Goal: Task Accomplishment & Management: Complete application form

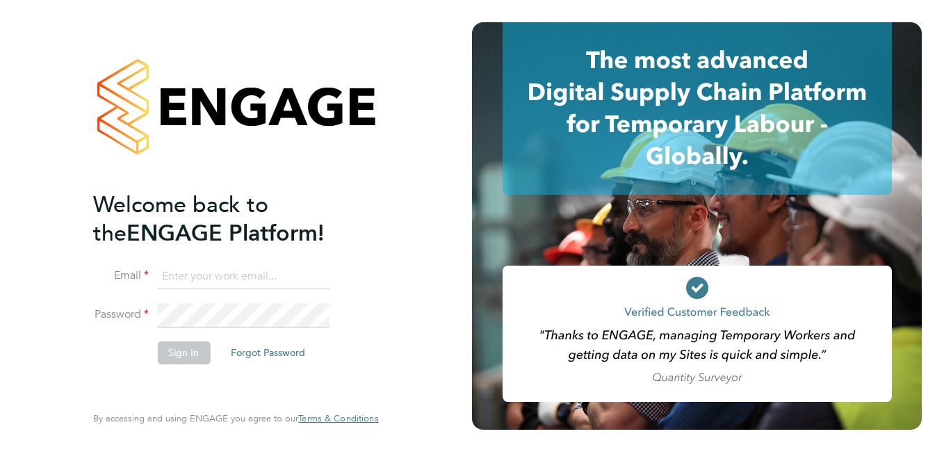
type input "[PERSON_NAME][DOMAIN_NAME][EMAIL_ADDRESS][DOMAIN_NAME]"
click at [168, 364] on li "Sign In Forgot Password" at bounding box center [228, 359] width 271 height 36
click at [177, 354] on button "Sign In" at bounding box center [183, 352] width 53 height 22
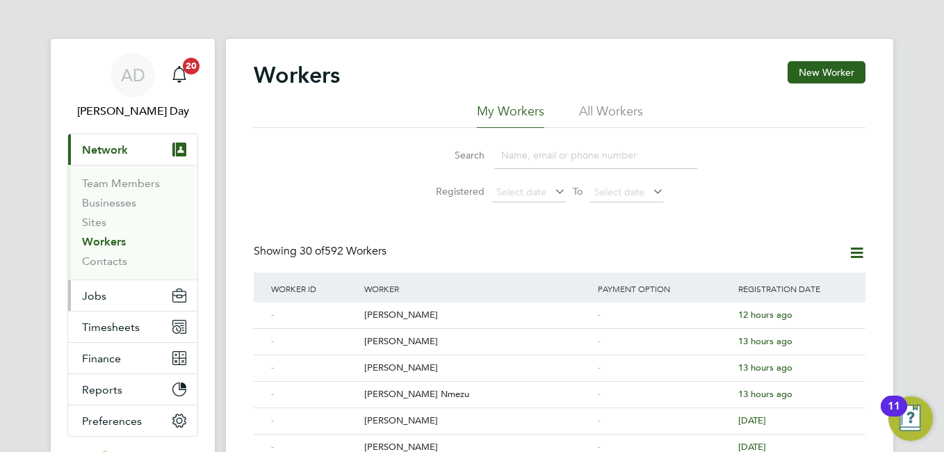
click at [129, 299] on button "Jobs" at bounding box center [132, 295] width 129 height 31
click at [182, 293] on icon "Main navigation" at bounding box center [179, 292] width 13 height 6
click at [157, 288] on button "Jobs" at bounding box center [132, 295] width 129 height 31
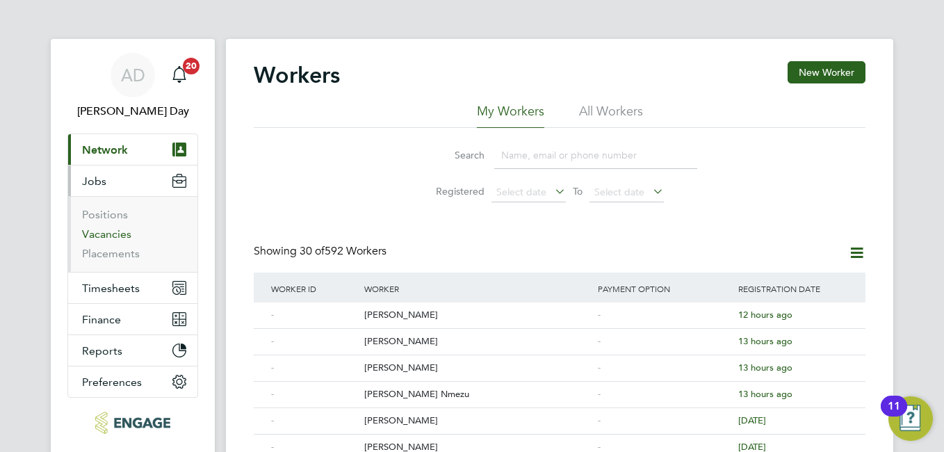
click at [126, 234] on link "Vacancies" at bounding box center [106, 233] width 49 height 13
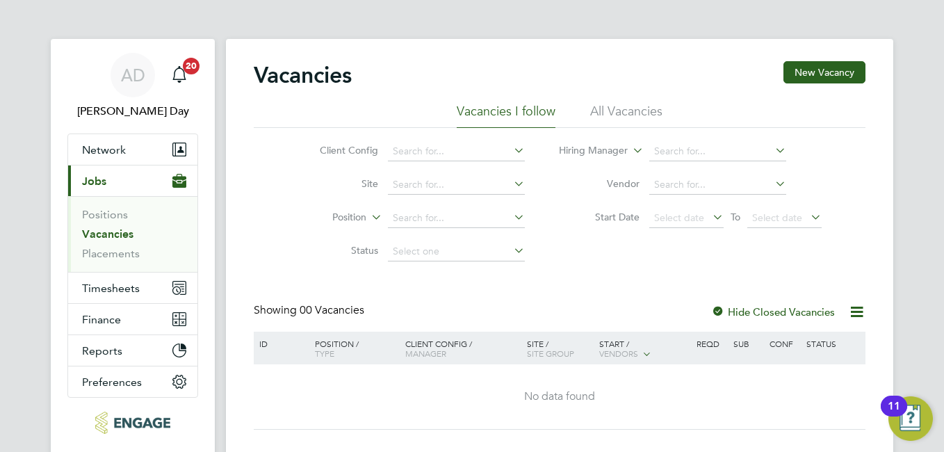
scroll to position [67, 0]
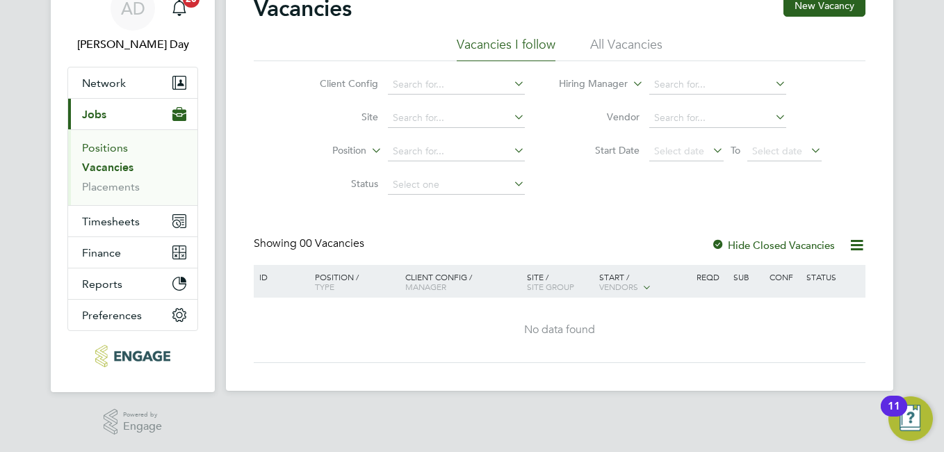
click at [125, 146] on link "Positions" at bounding box center [105, 147] width 46 height 13
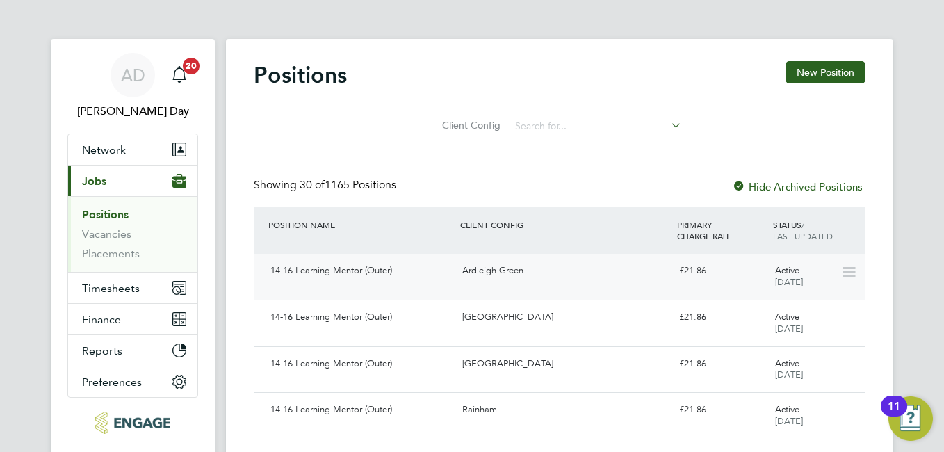
click at [353, 266] on div "14-16 Learning Mentor (Outer)" at bounding box center [361, 270] width 192 height 23
click at [99, 154] on span "Network" at bounding box center [104, 149] width 44 height 13
click at [126, 145] on button "Network" at bounding box center [132, 149] width 129 height 31
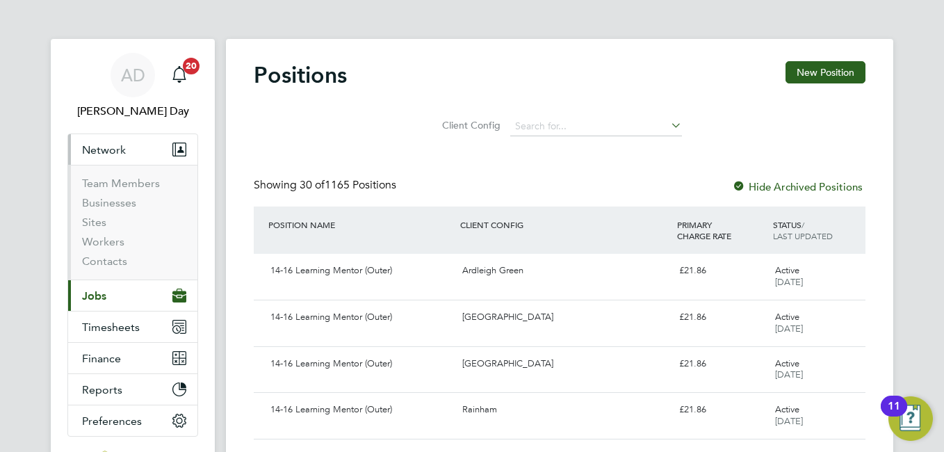
click at [175, 149] on icon "Main navigation" at bounding box center [174, 149] width 2 height 13
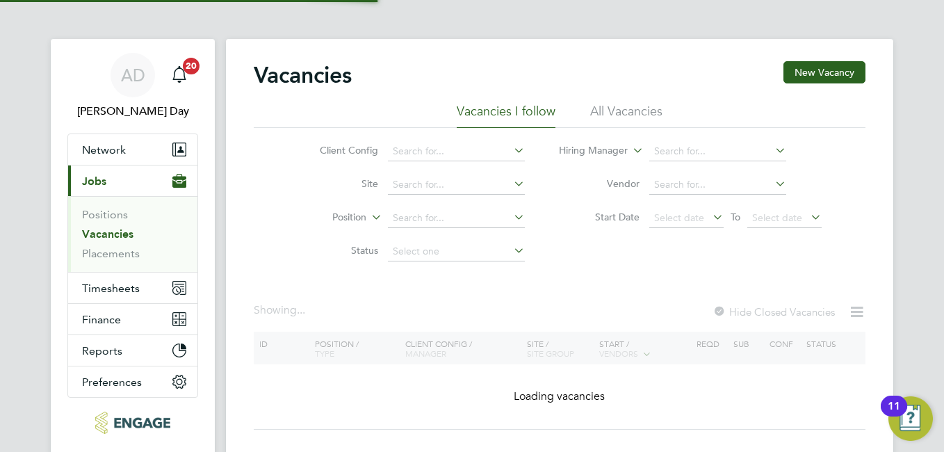
scroll to position [67, 0]
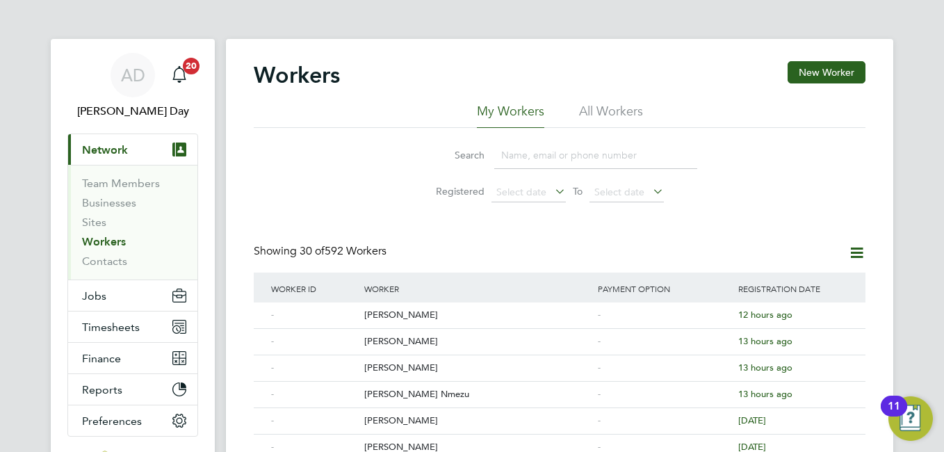
click at [105, 242] on link "Workers" at bounding box center [104, 241] width 44 height 13
click at [845, 79] on button "New Worker" at bounding box center [826, 72] width 78 height 22
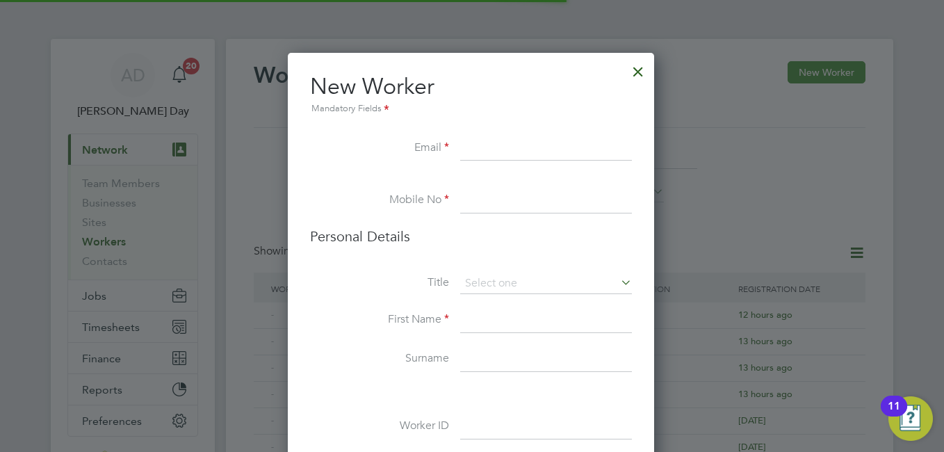
scroll to position [1176, 368]
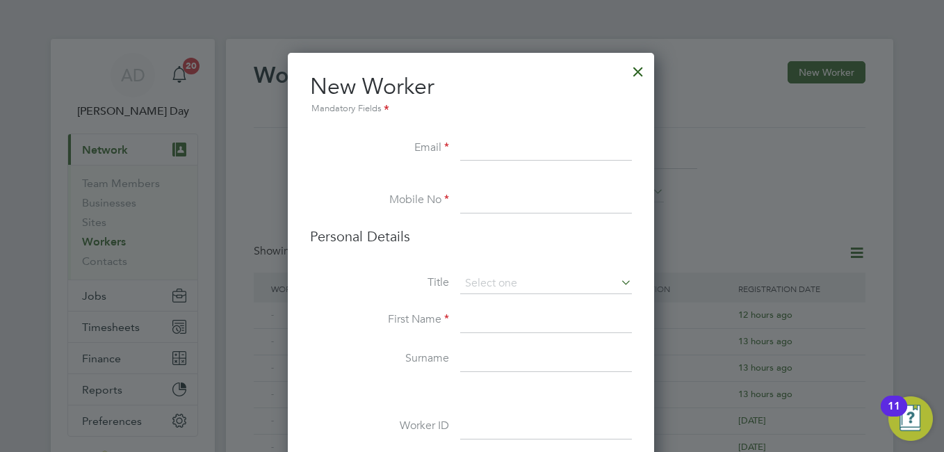
click at [502, 142] on input at bounding box center [546, 148] width 172 height 25
paste input "[EMAIL_ADDRESS][DOMAIN_NAME]"
type input "[EMAIL_ADDRESS][DOMAIN_NAME]"
click at [546, 186] on li at bounding box center [471, 181] width 322 height 14
click at [534, 206] on input at bounding box center [546, 200] width 172 height 25
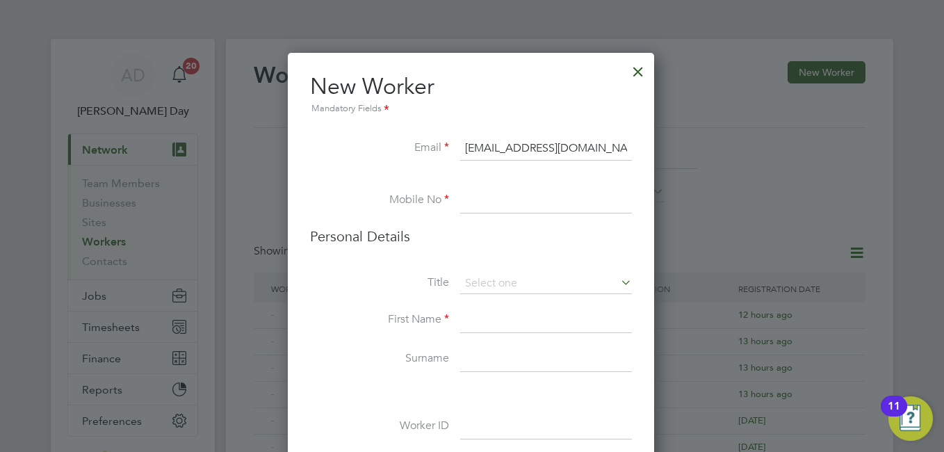
paste input "07467615207"
type input "07467615207"
click at [565, 281] on input at bounding box center [546, 283] width 172 height 21
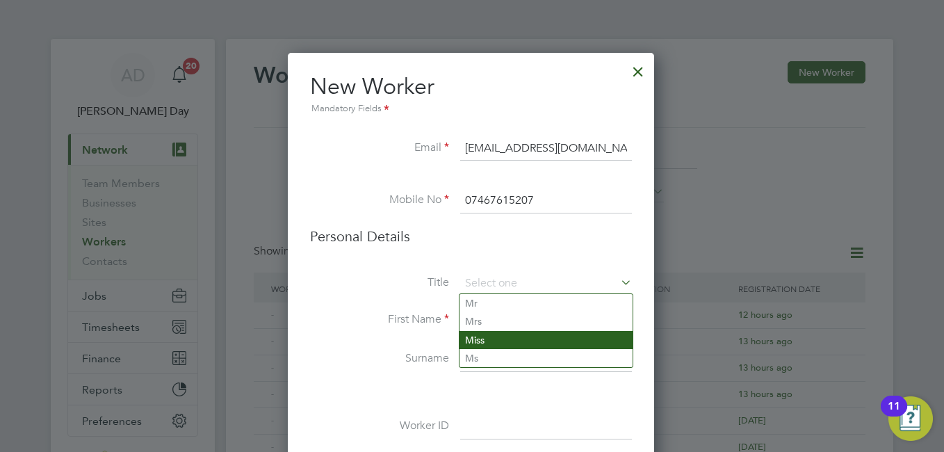
click at [505, 335] on li "Miss" at bounding box center [545, 340] width 173 height 18
type input "Miss"
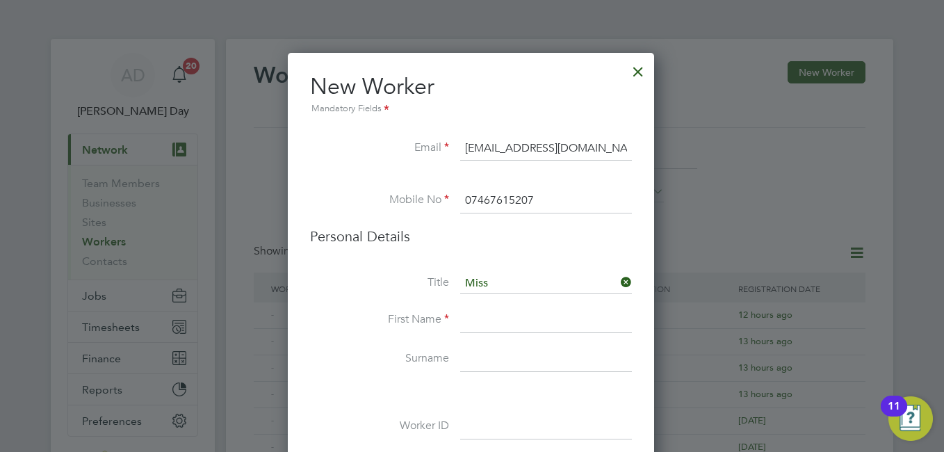
click at [507, 316] on input at bounding box center [546, 320] width 172 height 25
paste input "[PERSON_NAME]"
type input "[PERSON_NAME]"
click at [558, 354] on input at bounding box center [546, 359] width 172 height 25
paste input "Poakwa"
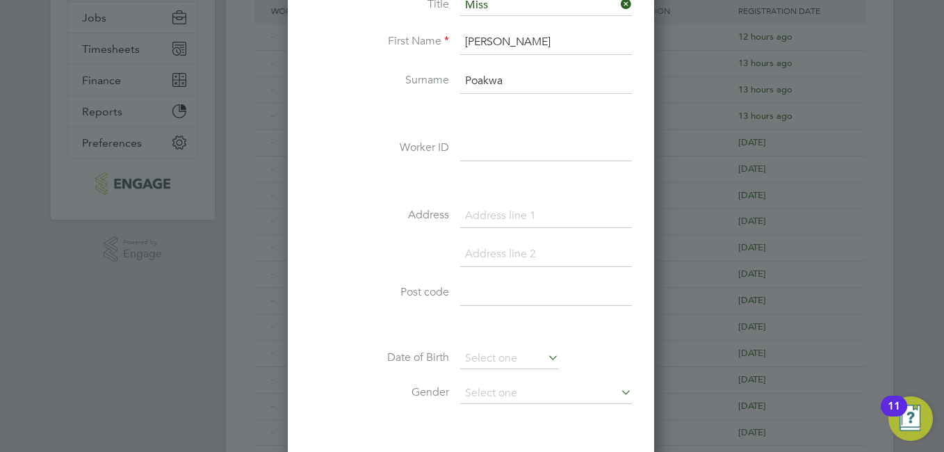
scroll to position [348, 0]
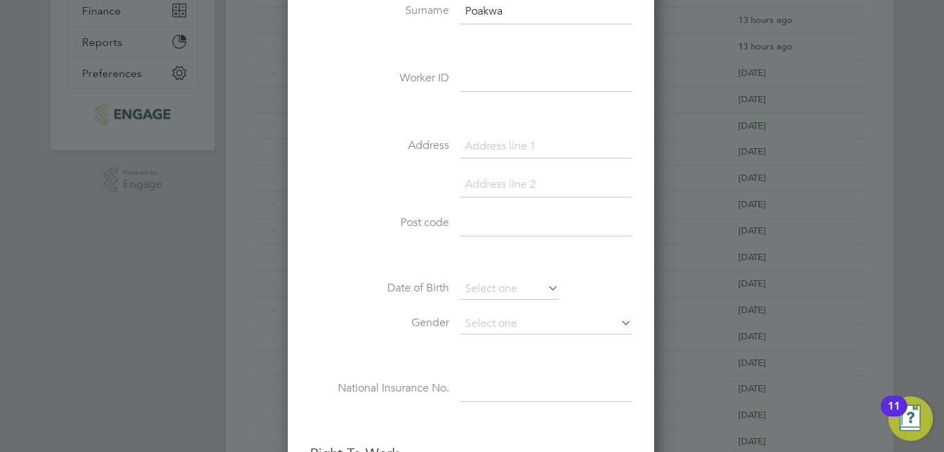
type input "Poakwa"
click at [522, 138] on input at bounding box center [546, 146] width 172 height 25
type input "FLAT 11 DEBDEN"
click at [503, 178] on input at bounding box center [546, 184] width 172 height 25
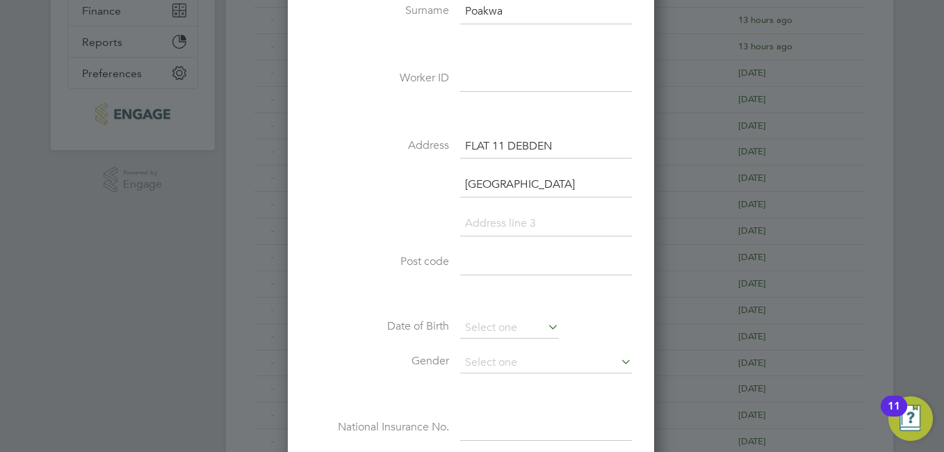
type input "[GEOGRAPHIC_DATA]"
click at [484, 257] on input at bounding box center [546, 262] width 172 height 25
type input "N17 6LN"
click at [576, 319] on li "Date of Birth" at bounding box center [471, 335] width 322 height 35
click at [544, 320] on input at bounding box center [509, 328] width 99 height 21
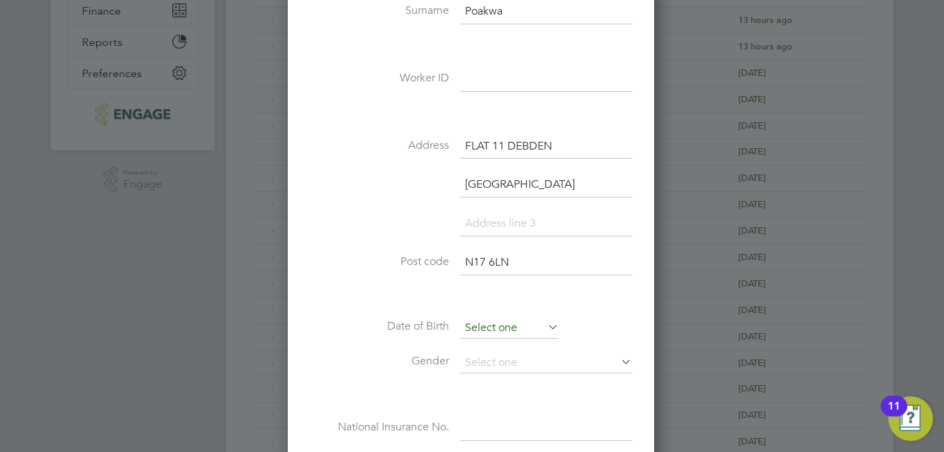
scroll to position [421, 0]
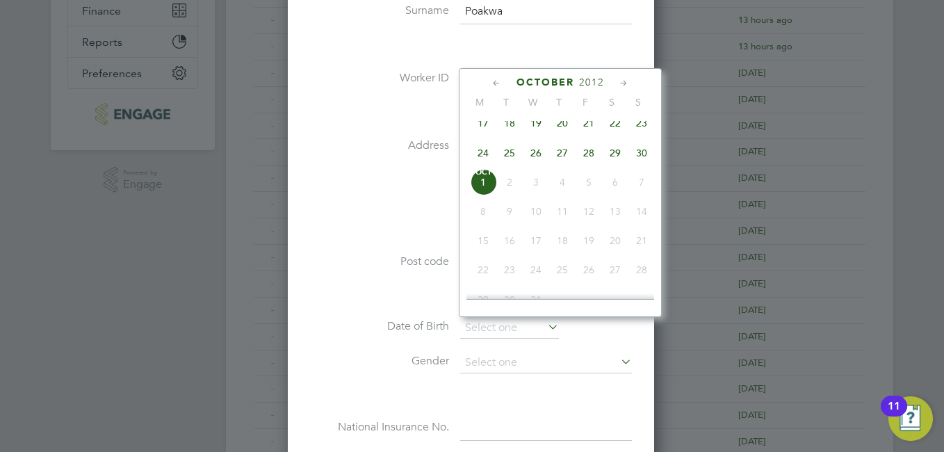
click at [583, 76] on span "2012" at bounding box center [591, 82] width 25 height 12
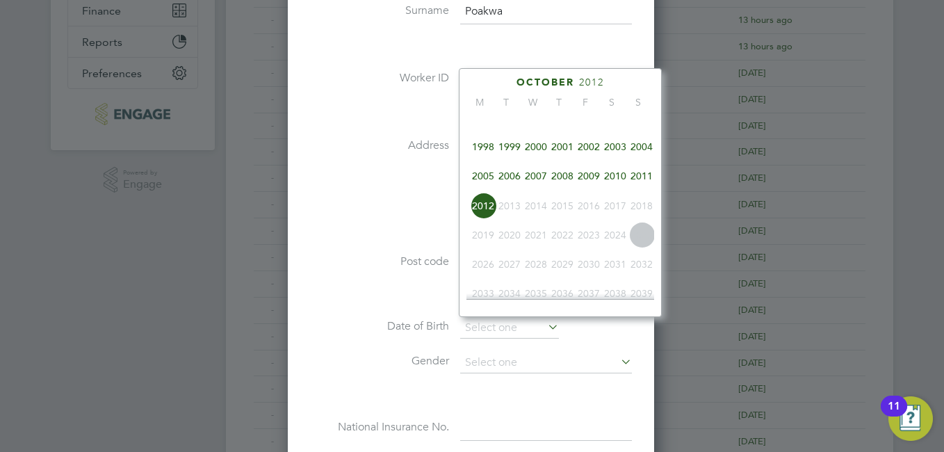
click at [612, 160] on span "2003" at bounding box center [615, 146] width 26 height 26
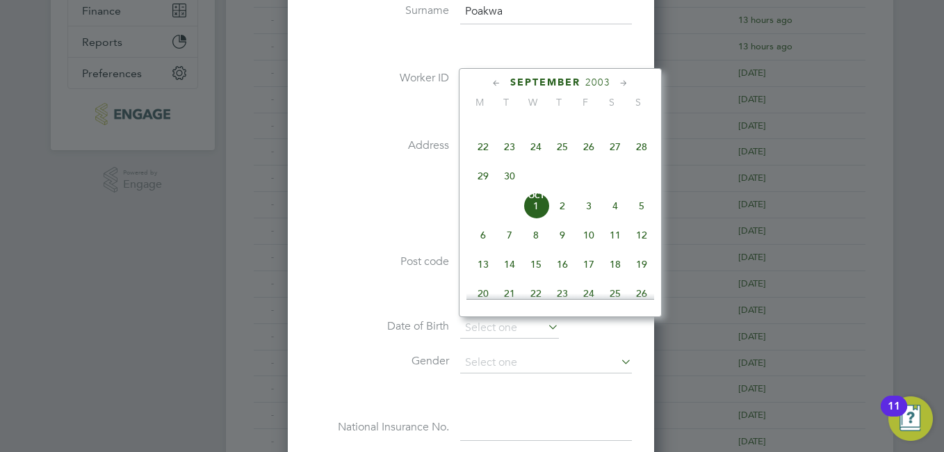
click at [488, 78] on div "[DATE]" at bounding box center [560, 82] width 188 height 13
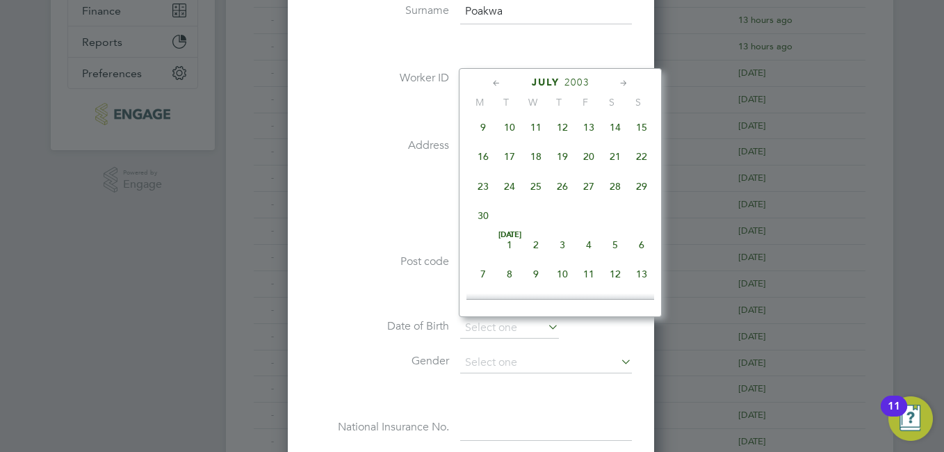
scroll to position [281, 0]
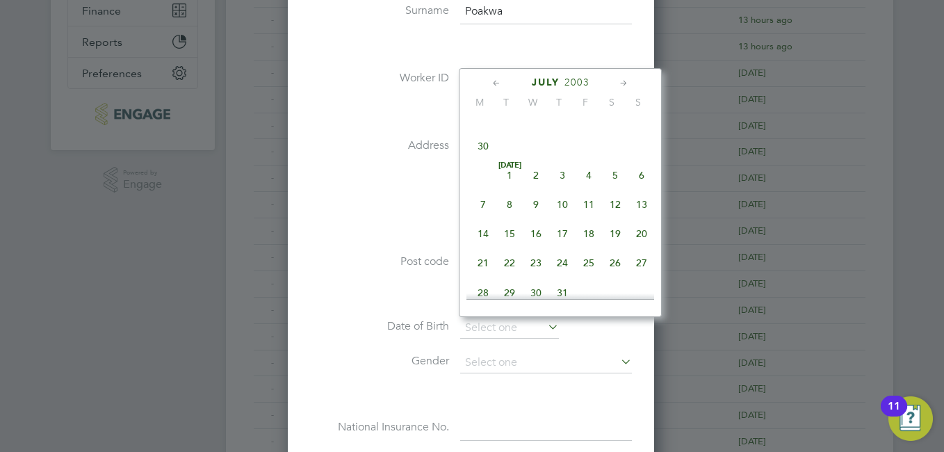
click at [476, 231] on span "14" at bounding box center [483, 233] width 26 height 26
type input "[DATE]"
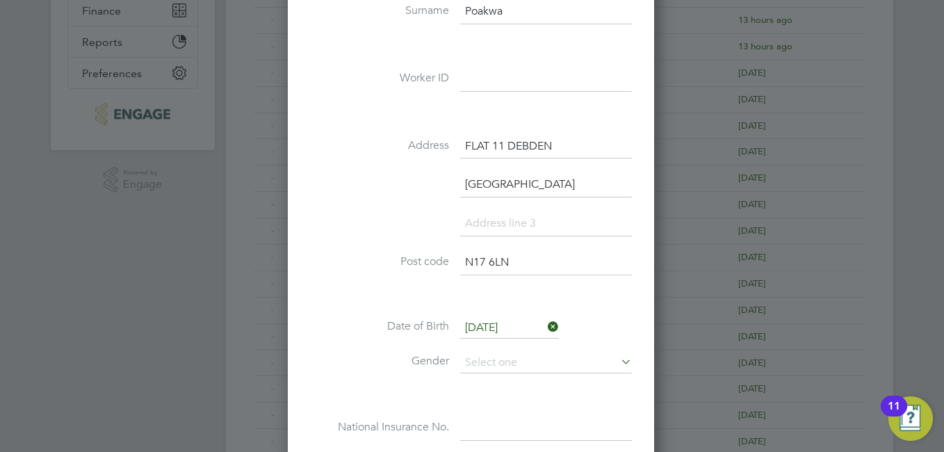
scroll to position [417, 0]
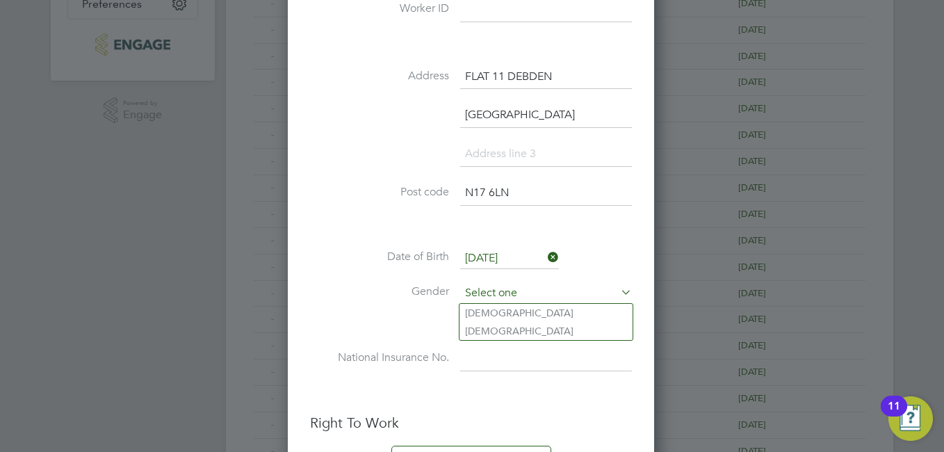
click at [569, 292] on input at bounding box center [546, 293] width 172 height 21
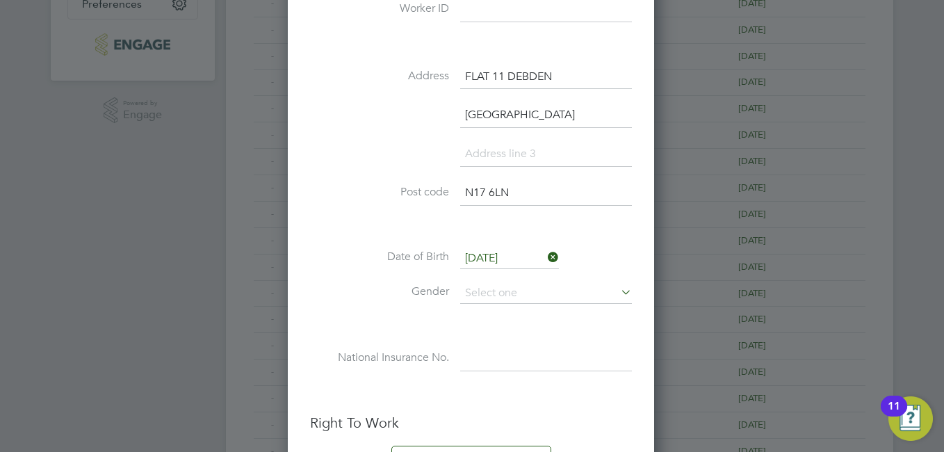
click at [514, 323] on li "[DEMOGRAPHIC_DATA]" at bounding box center [545, 331] width 173 height 18
type input "[DEMOGRAPHIC_DATA]"
click at [473, 358] on input at bounding box center [546, 358] width 172 height 25
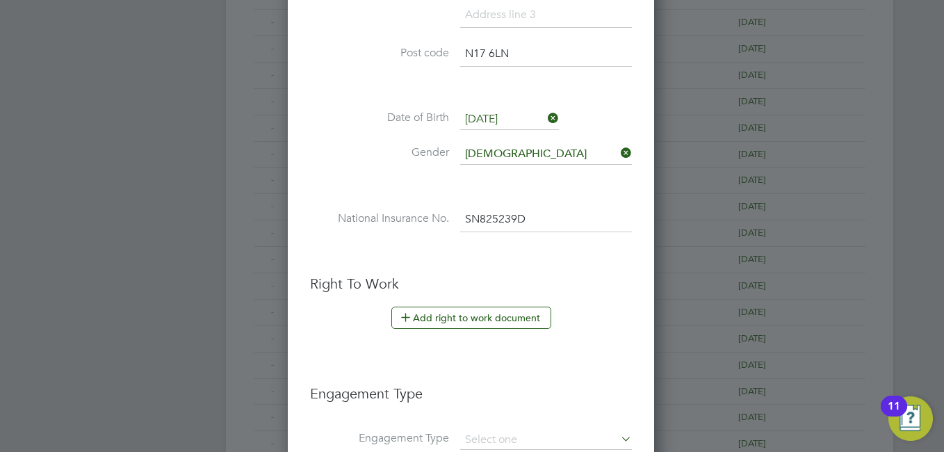
type input "SN 82 52 39 D"
click at [419, 323] on button "Add right to work document" at bounding box center [471, 318] width 160 height 22
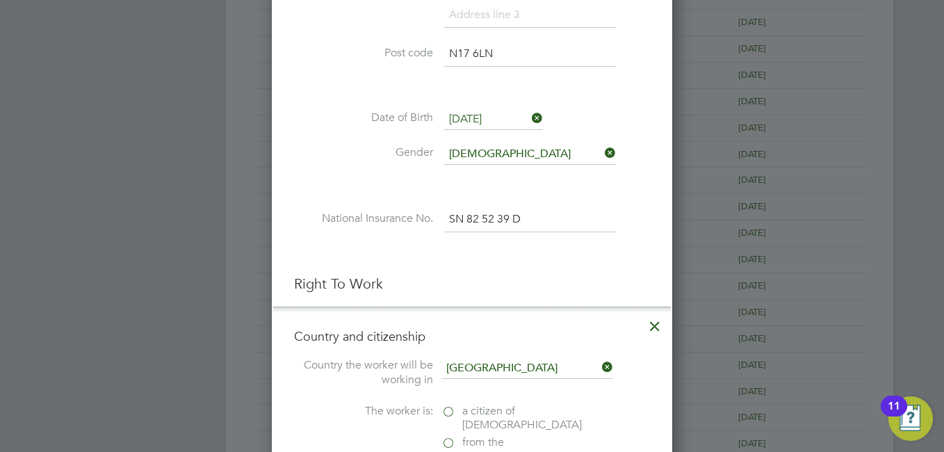
scroll to position [695, 0]
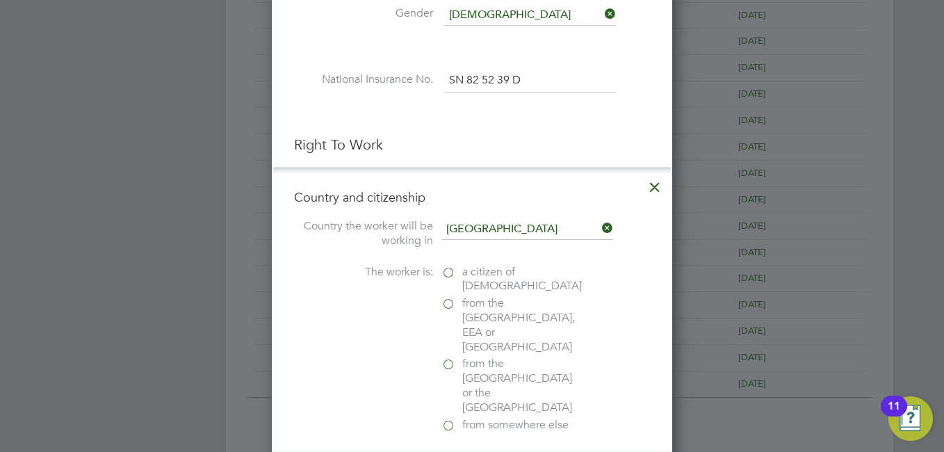
click at [448, 271] on label "a citizen of [DEMOGRAPHIC_DATA]" at bounding box center [510, 279] width 139 height 29
click at [0, 0] on input "a citizen of [DEMOGRAPHIC_DATA]" at bounding box center [0, 0] width 0 height 0
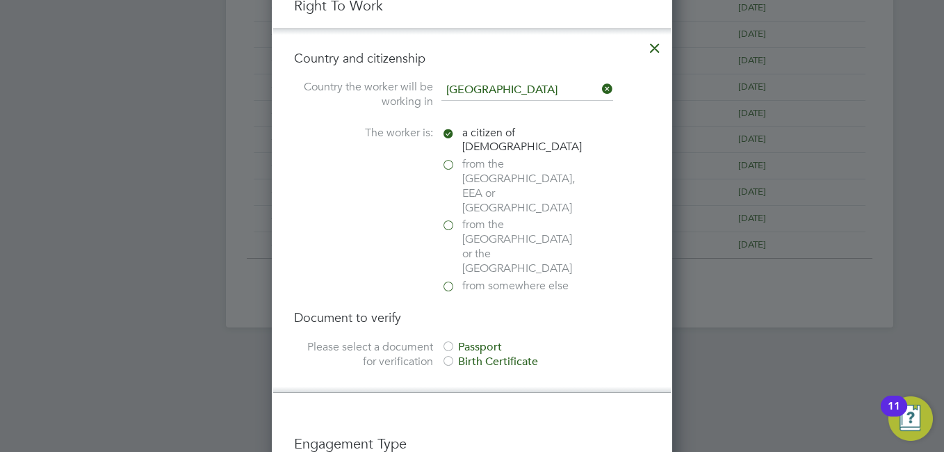
click at [451, 341] on div at bounding box center [448, 348] width 14 height 14
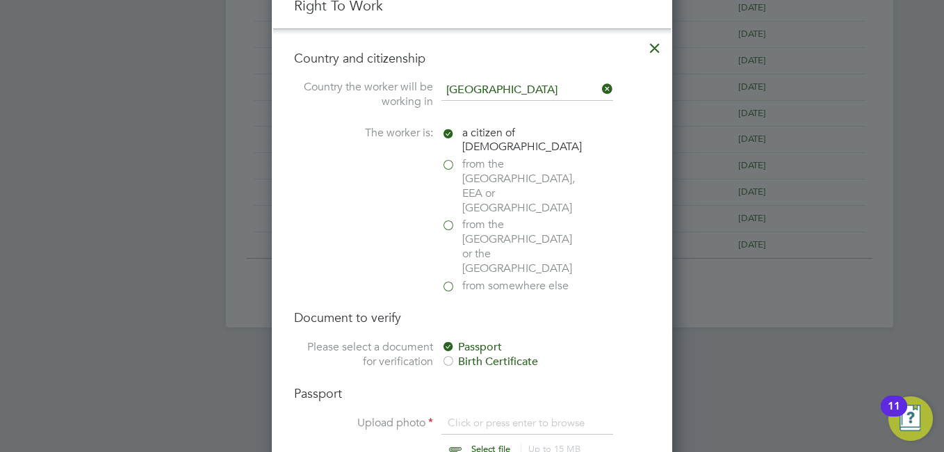
scroll to position [973, 0]
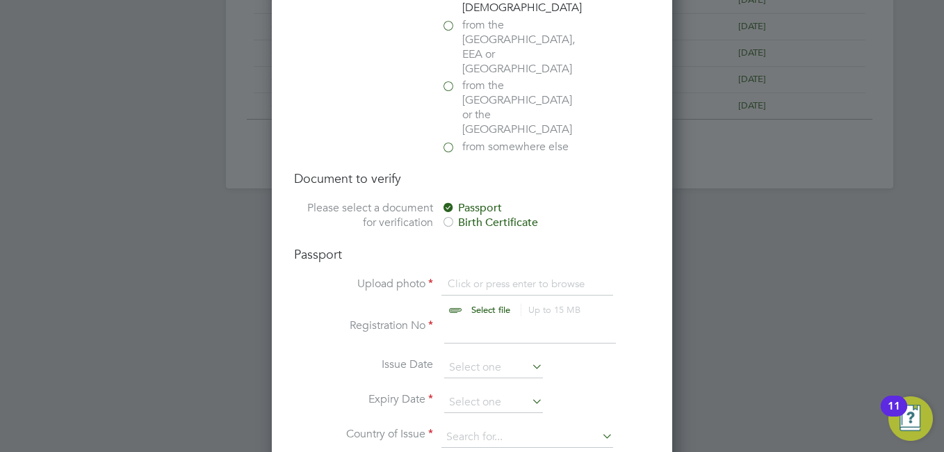
click at [476, 277] on input "file" at bounding box center [504, 298] width 218 height 42
type input "C:\fakepath\My Passport.jpg"
click at [496, 318] on input at bounding box center [530, 330] width 172 height 25
type input "125082852"
click at [515, 357] on input at bounding box center [493, 367] width 99 height 21
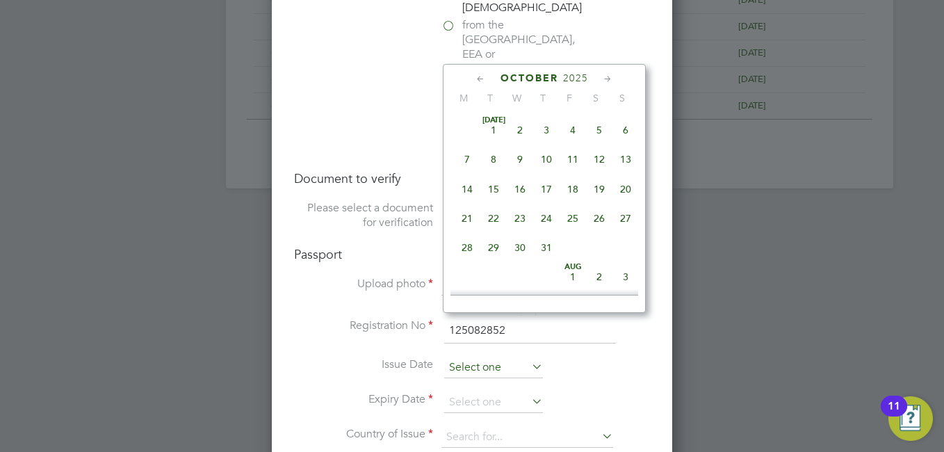
scroll to position [391, 0]
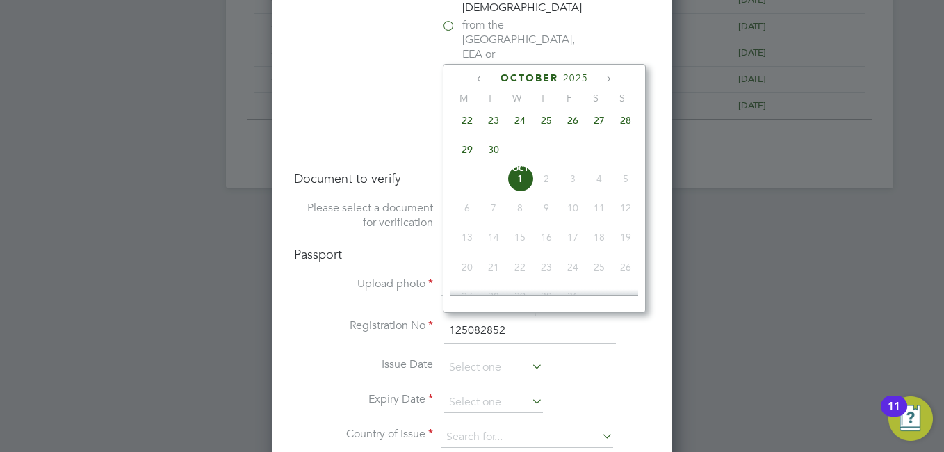
click at [579, 73] on span "2025" at bounding box center [575, 78] width 25 height 12
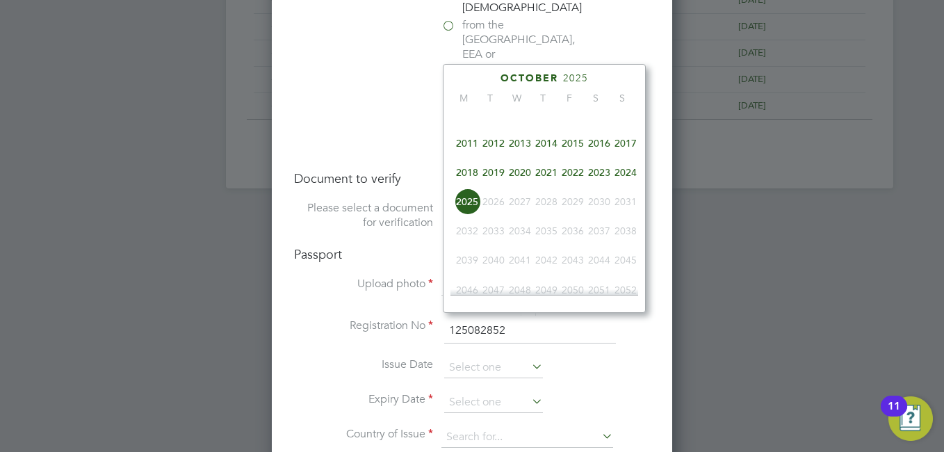
click at [550, 179] on span "2021" at bounding box center [546, 172] width 26 height 26
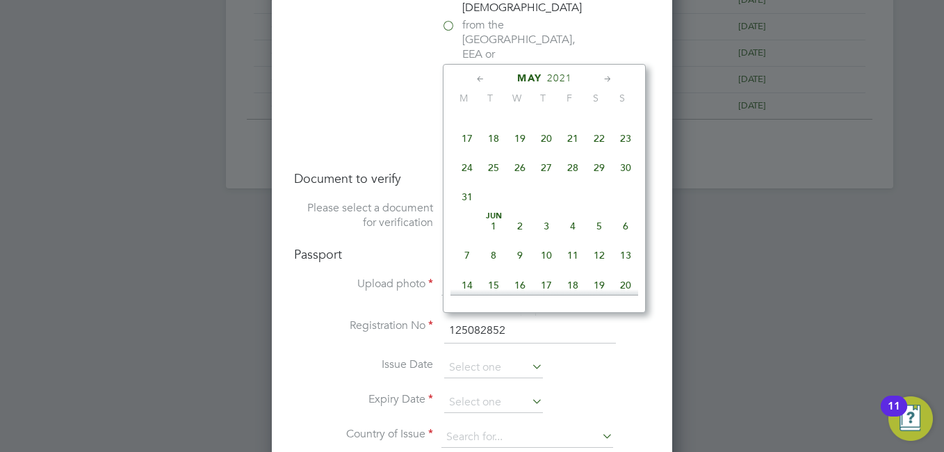
scroll to position [304, 0]
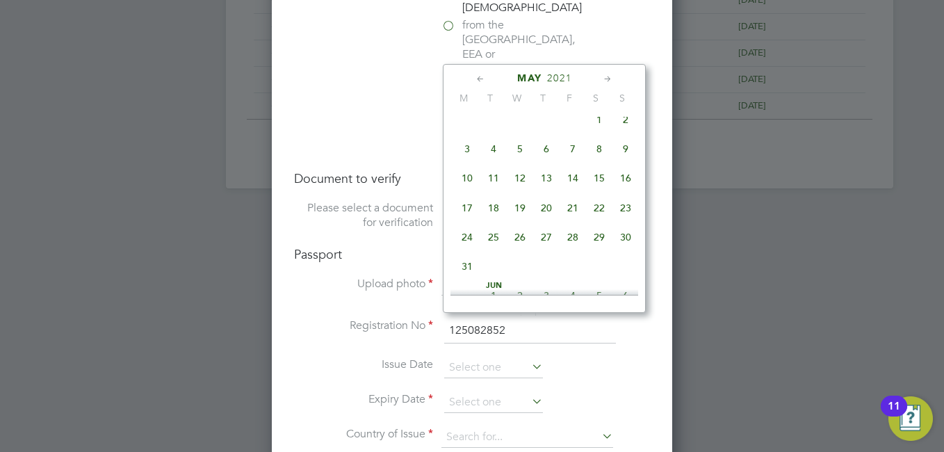
click at [500, 156] on span "4" at bounding box center [493, 149] width 26 height 26
type input "[DATE]"
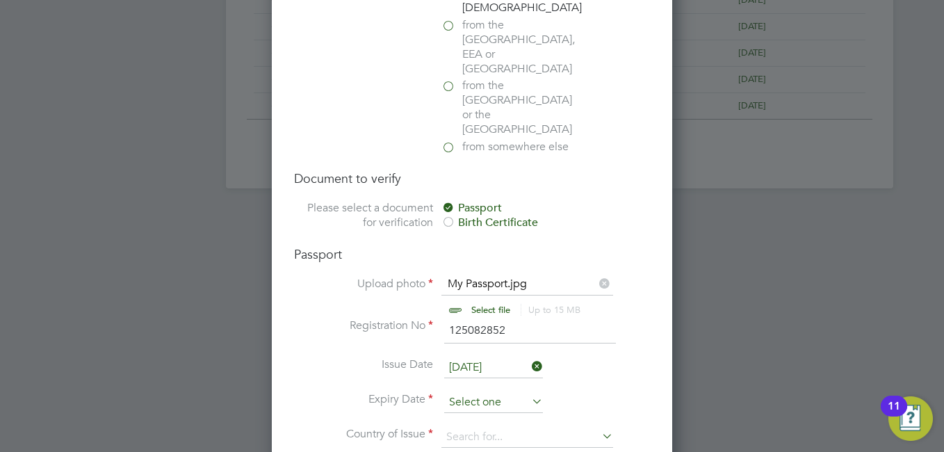
scroll to position [391, 0]
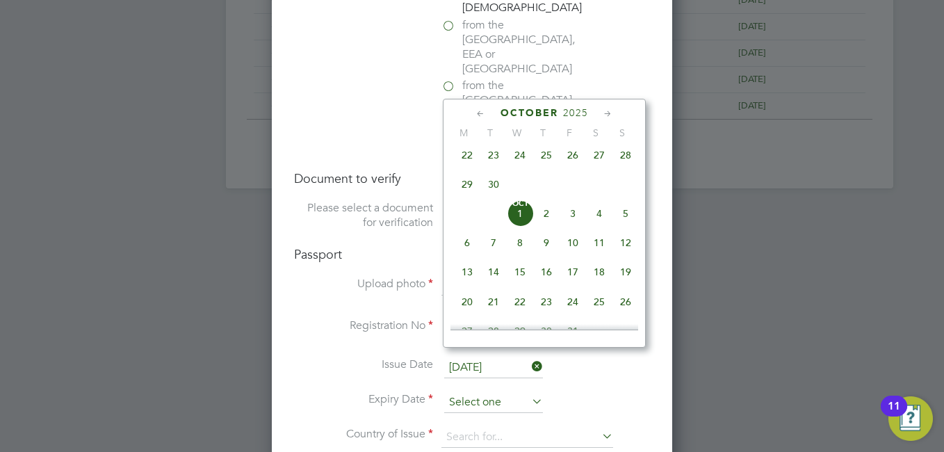
click at [523, 392] on input at bounding box center [493, 402] width 99 height 21
click at [585, 115] on span "2025" at bounding box center [575, 113] width 25 height 12
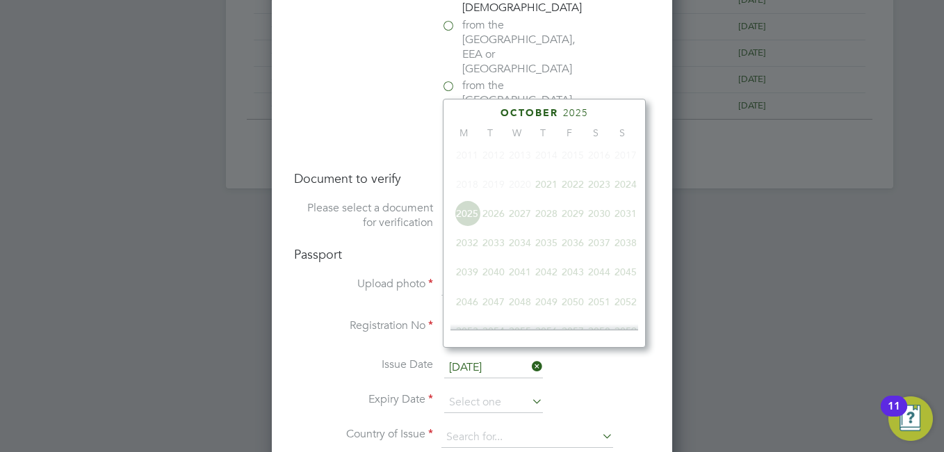
scroll to position [368, 0]
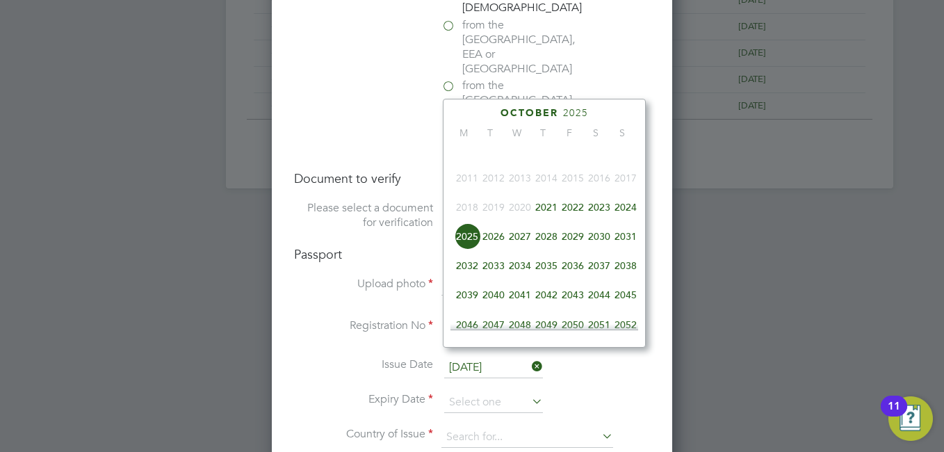
click at [614, 245] on span "2031" at bounding box center [625, 236] width 26 height 26
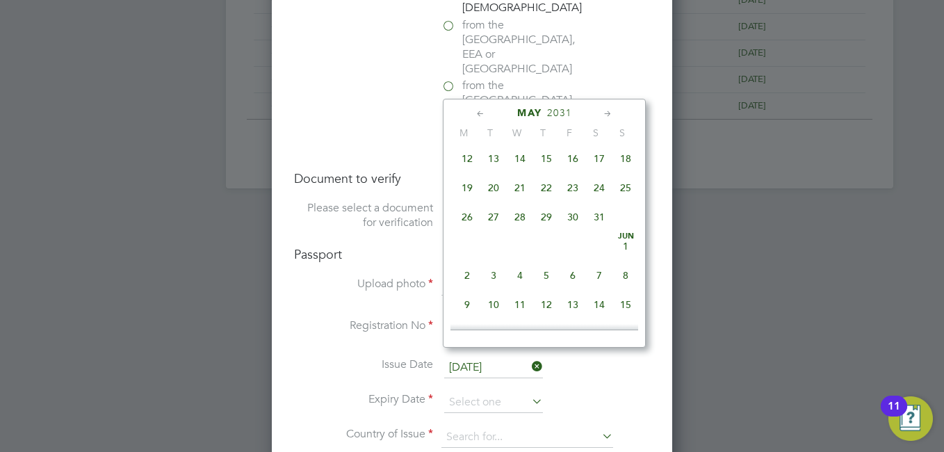
scroll to position [265, 0]
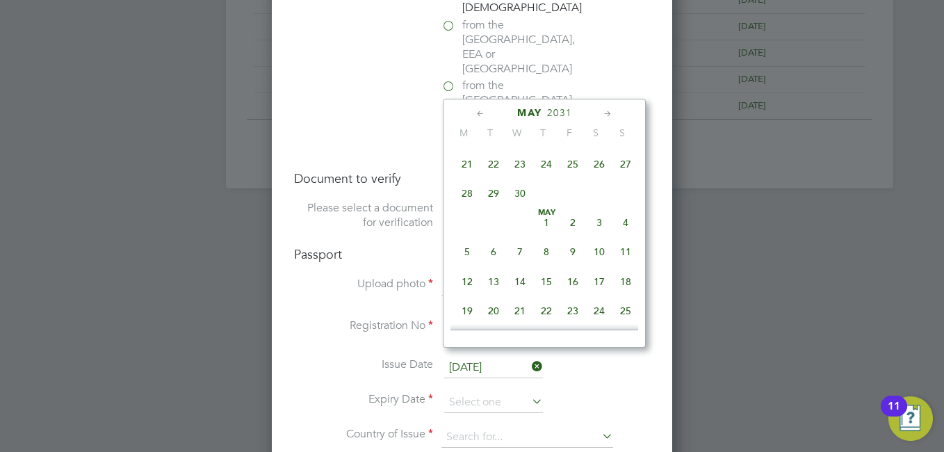
click at [618, 229] on span "4" at bounding box center [625, 222] width 26 height 26
type input "[DATE]"
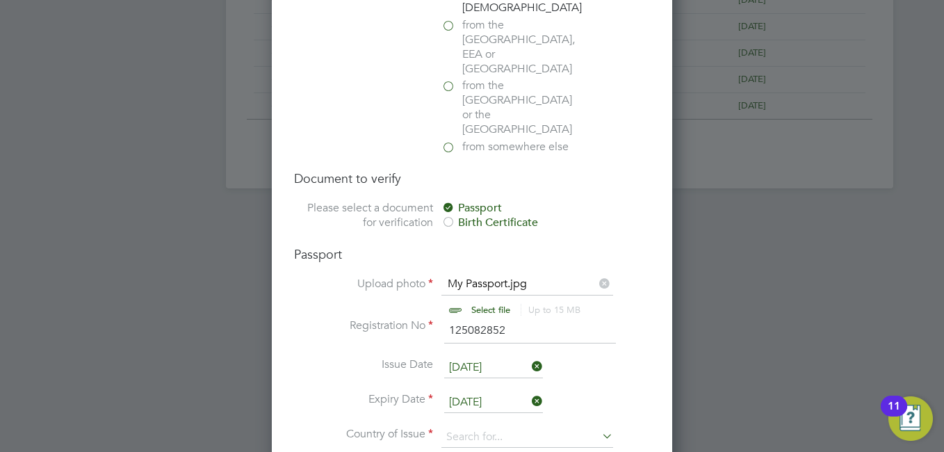
scroll to position [1112, 0]
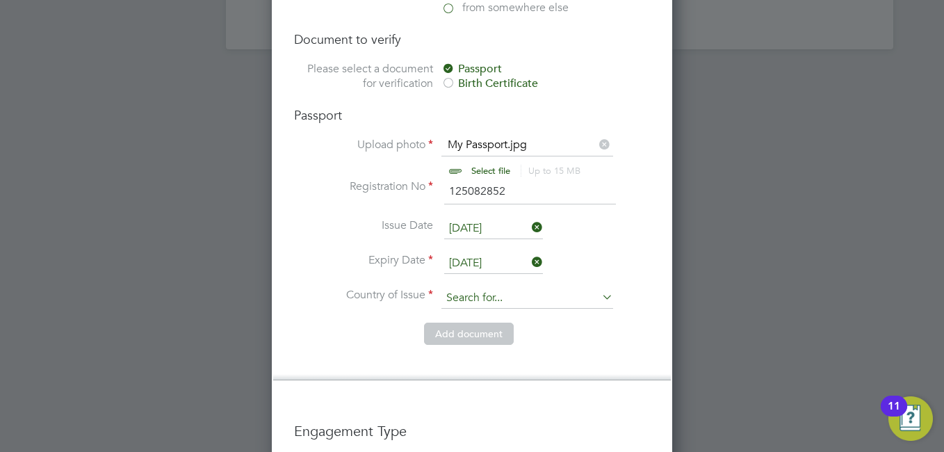
click at [481, 288] on input at bounding box center [527, 298] width 172 height 21
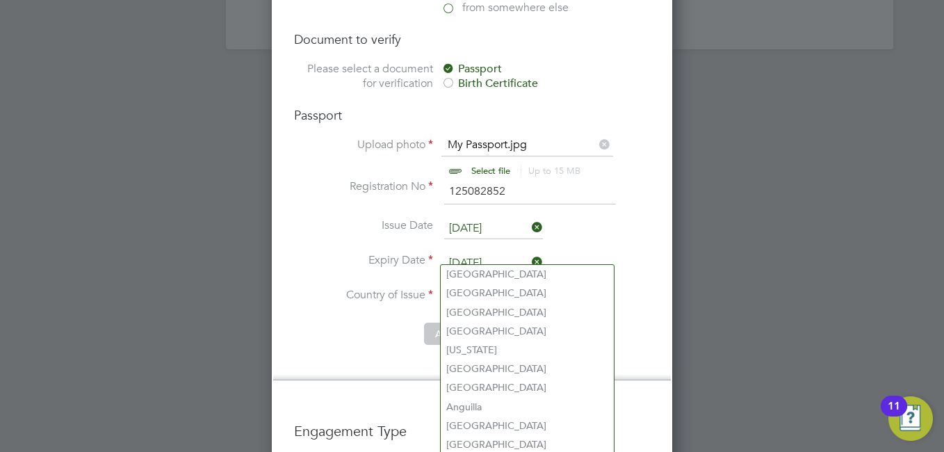
type input "Y"
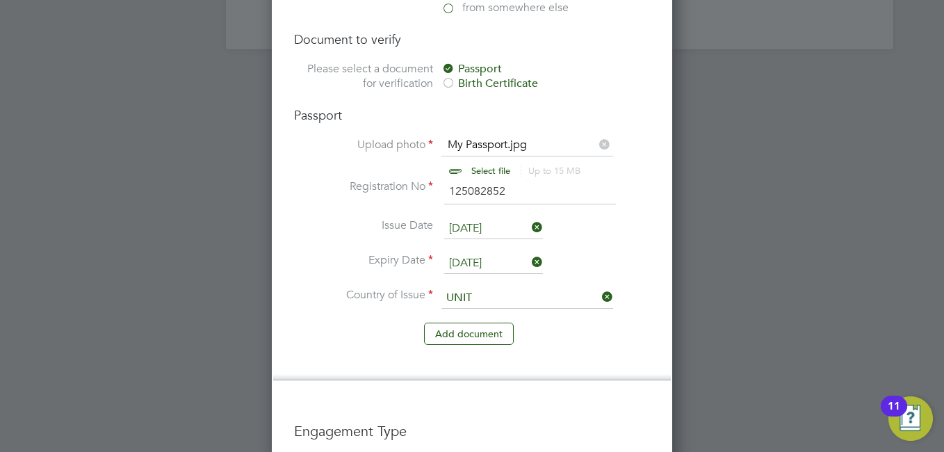
click at [501, 304] on li "Unit ed Kingdom" at bounding box center [540, 312] width 198 height 19
type input "[GEOGRAPHIC_DATA]"
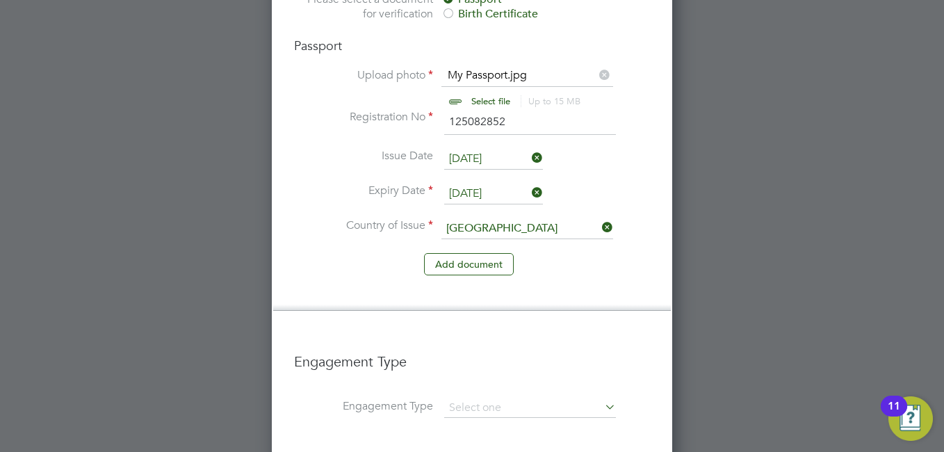
scroll to position [1321, 0]
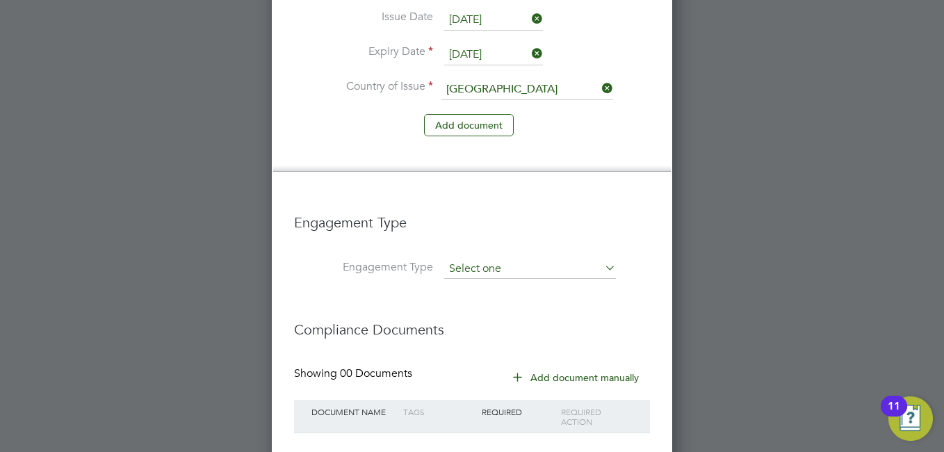
click at [498, 259] on input at bounding box center [530, 268] width 172 height 19
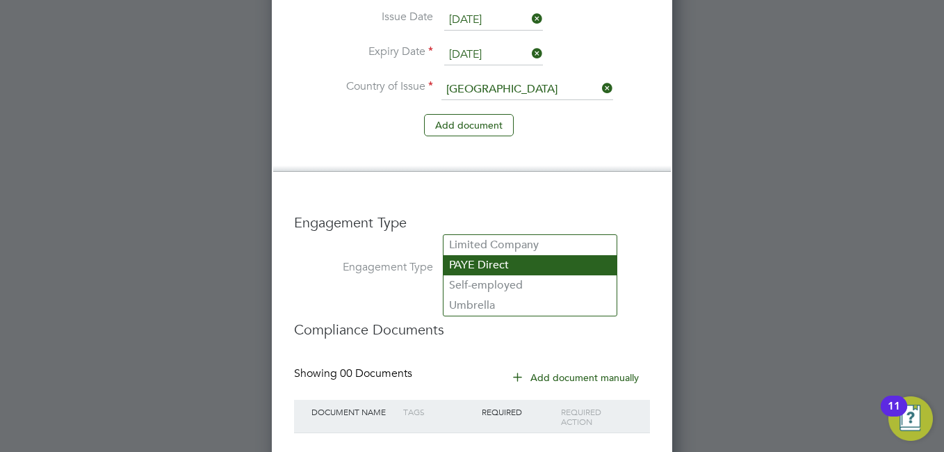
click at [487, 257] on li "PAYE Direct" at bounding box center [529, 265] width 173 height 20
type input "PAYE Direct"
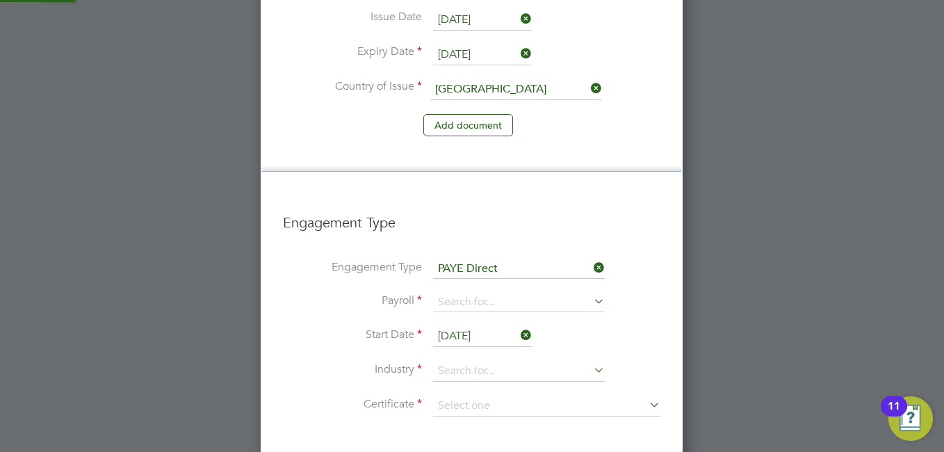
scroll to position [2169, 423]
click at [523, 293] on input at bounding box center [519, 302] width 172 height 19
click at [503, 272] on li "PAYE" at bounding box center [518, 278] width 173 height 20
type input "PAYE"
click at [507, 361] on input at bounding box center [519, 371] width 172 height 21
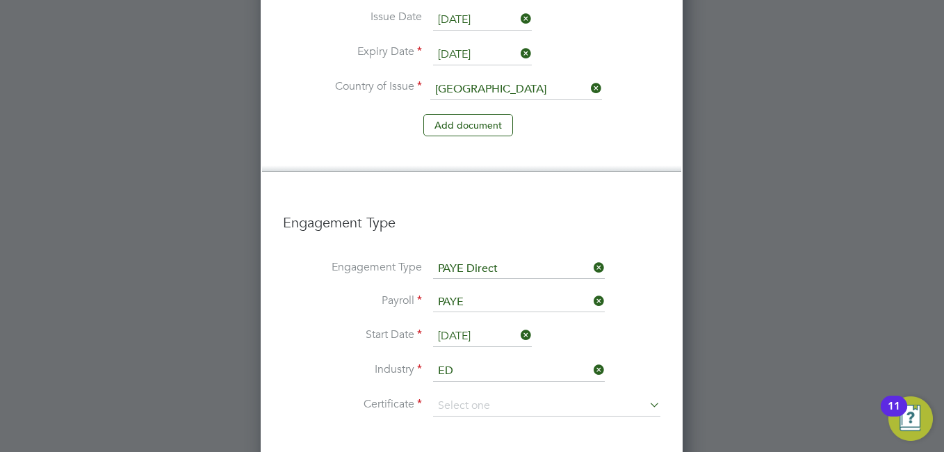
click at [462, 341] on li "Ed ucation" at bounding box center [518, 347] width 173 height 19
type input "Education"
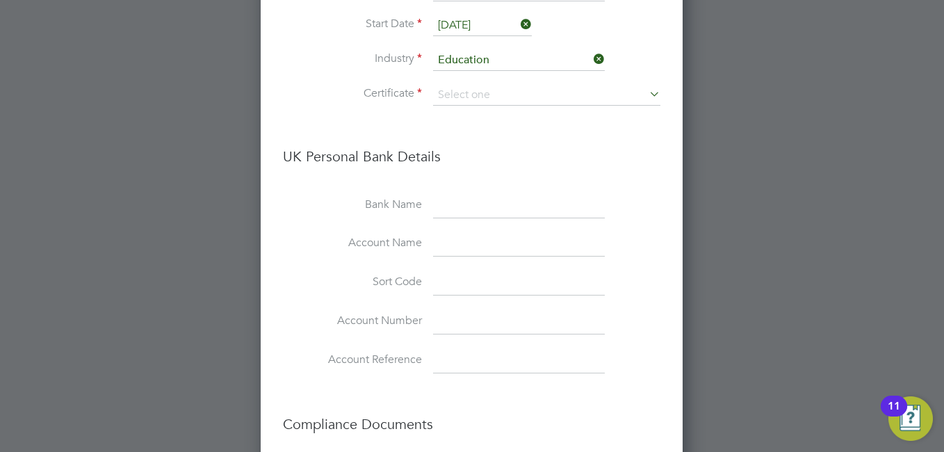
scroll to position [1562, 0]
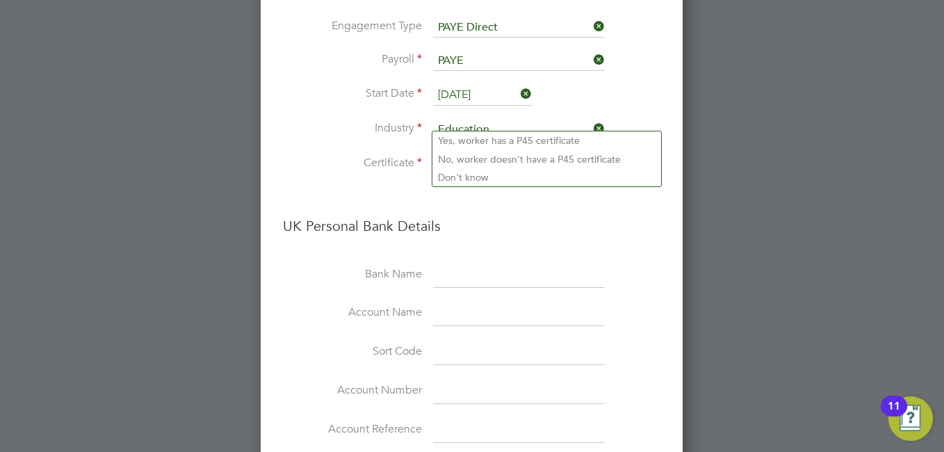
click at [473, 154] on input at bounding box center [546, 164] width 227 height 21
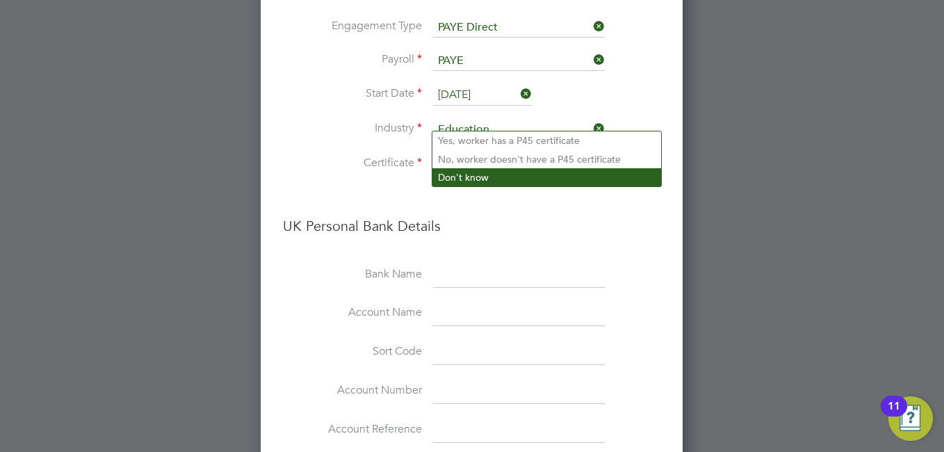
click at [463, 179] on li "Don't know" at bounding box center [546, 177] width 229 height 18
type input "Don't know"
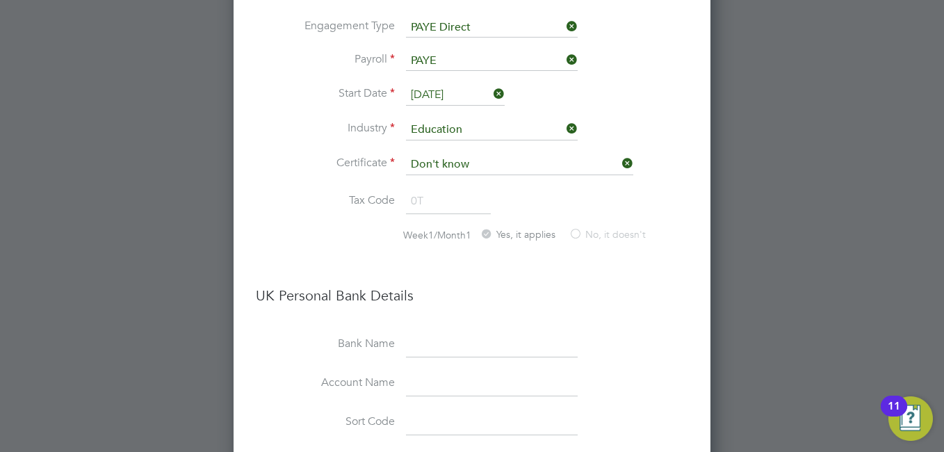
scroll to position [1840, 0]
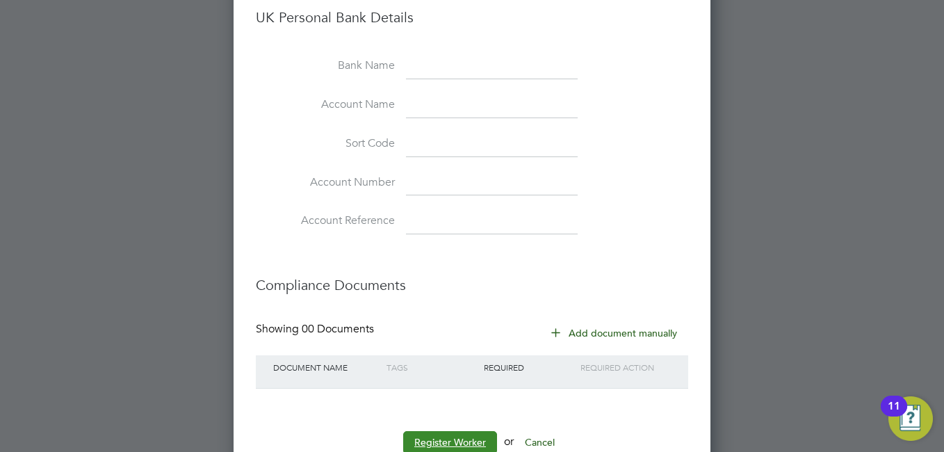
click at [459, 431] on button "Register Worker" at bounding box center [450, 442] width 94 height 22
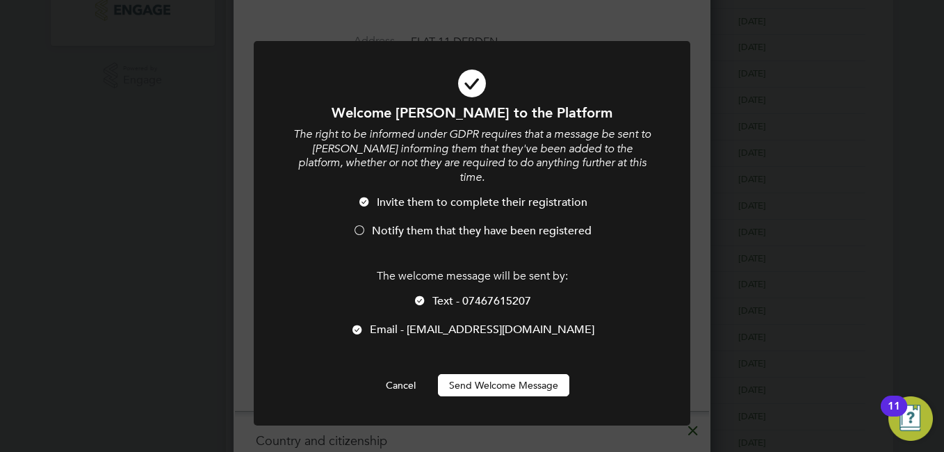
click at [368, 224] on li "Notify them that they have been registered" at bounding box center [471, 238] width 361 height 28
click at [501, 374] on button "Send Welcome Message" at bounding box center [503, 385] width 131 height 22
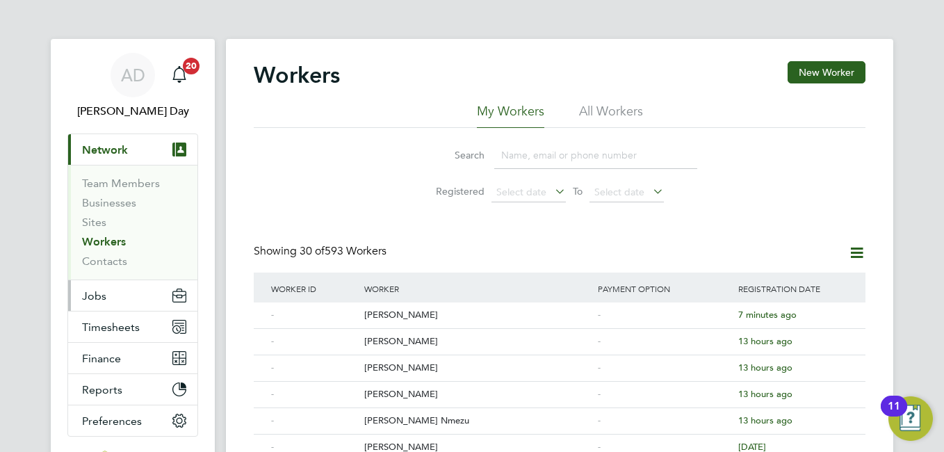
click at [177, 297] on icon "Main navigation" at bounding box center [179, 298] width 13 height 7
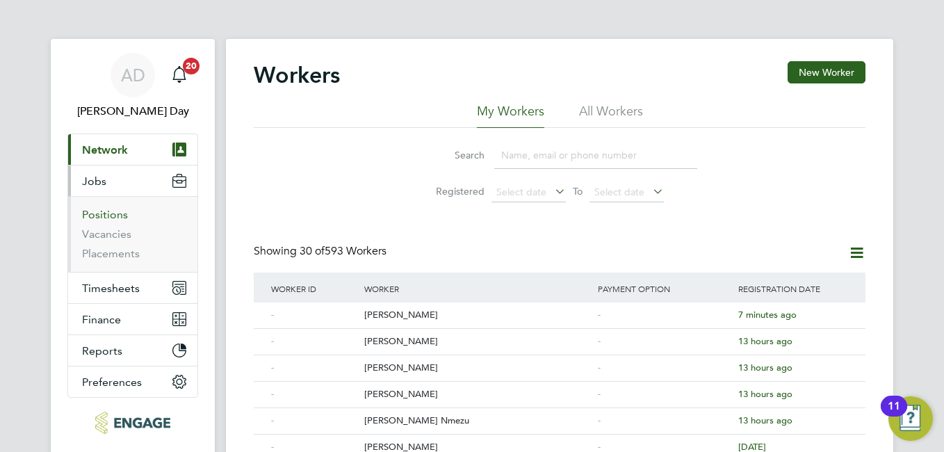
click at [95, 219] on link "Positions" at bounding box center [105, 214] width 46 height 13
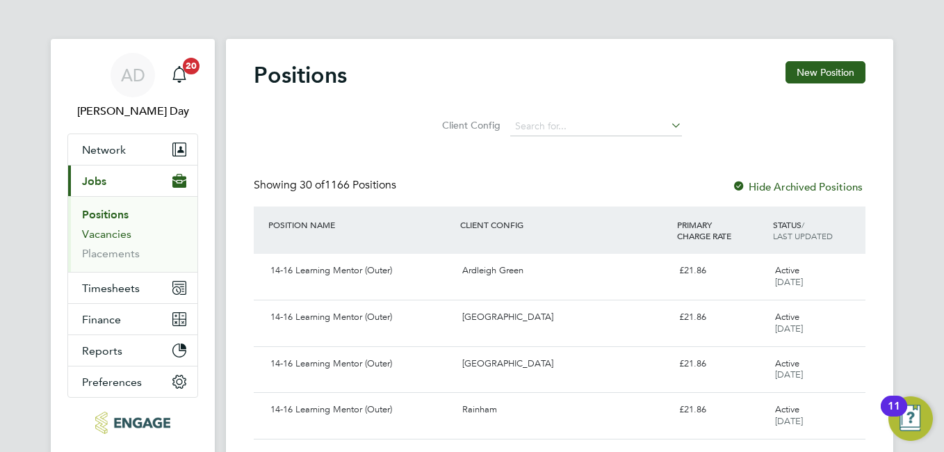
click at [123, 234] on link "Vacancies" at bounding box center [106, 233] width 49 height 13
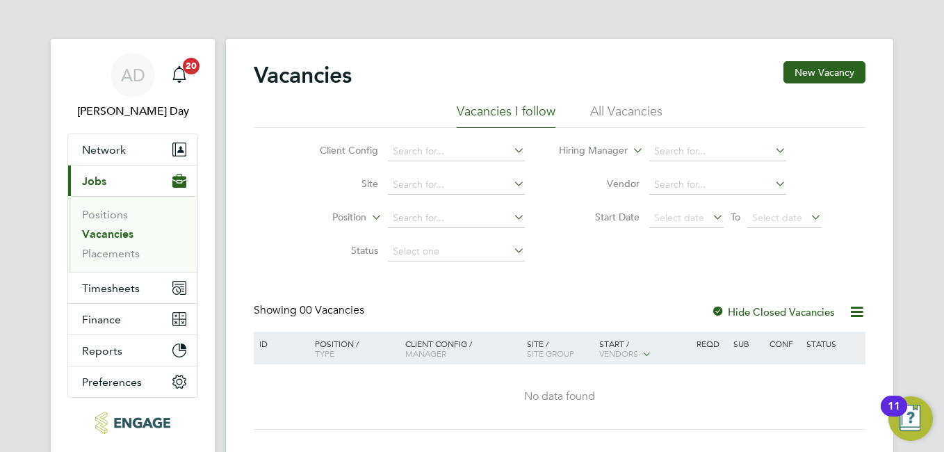
scroll to position [67, 0]
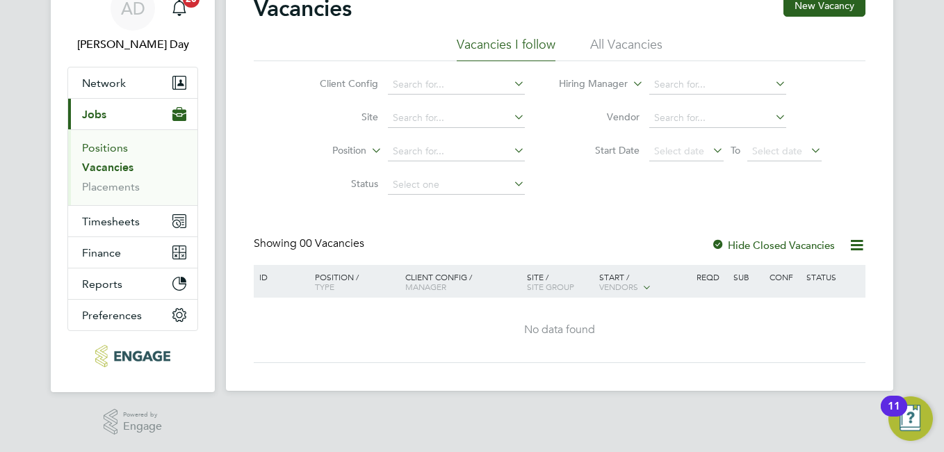
click at [94, 152] on link "Positions" at bounding box center [105, 147] width 46 height 13
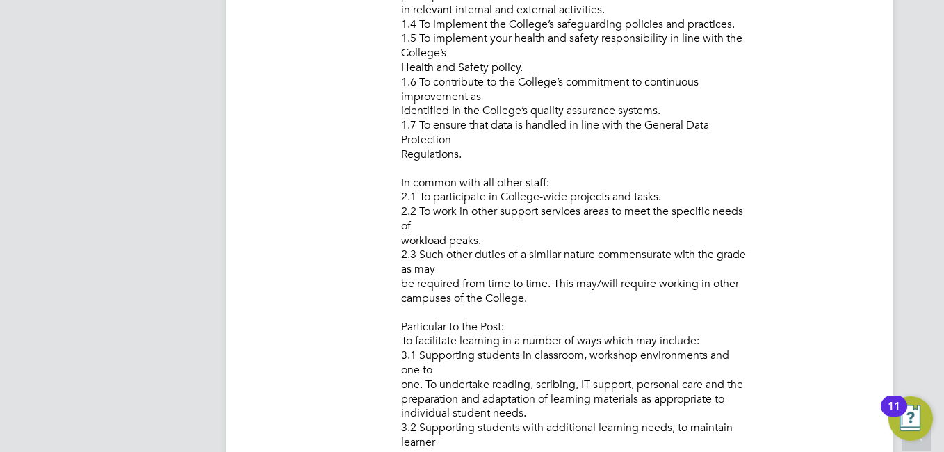
scroll to position [904, 0]
